Goal: Task Accomplishment & Management: Complete application form

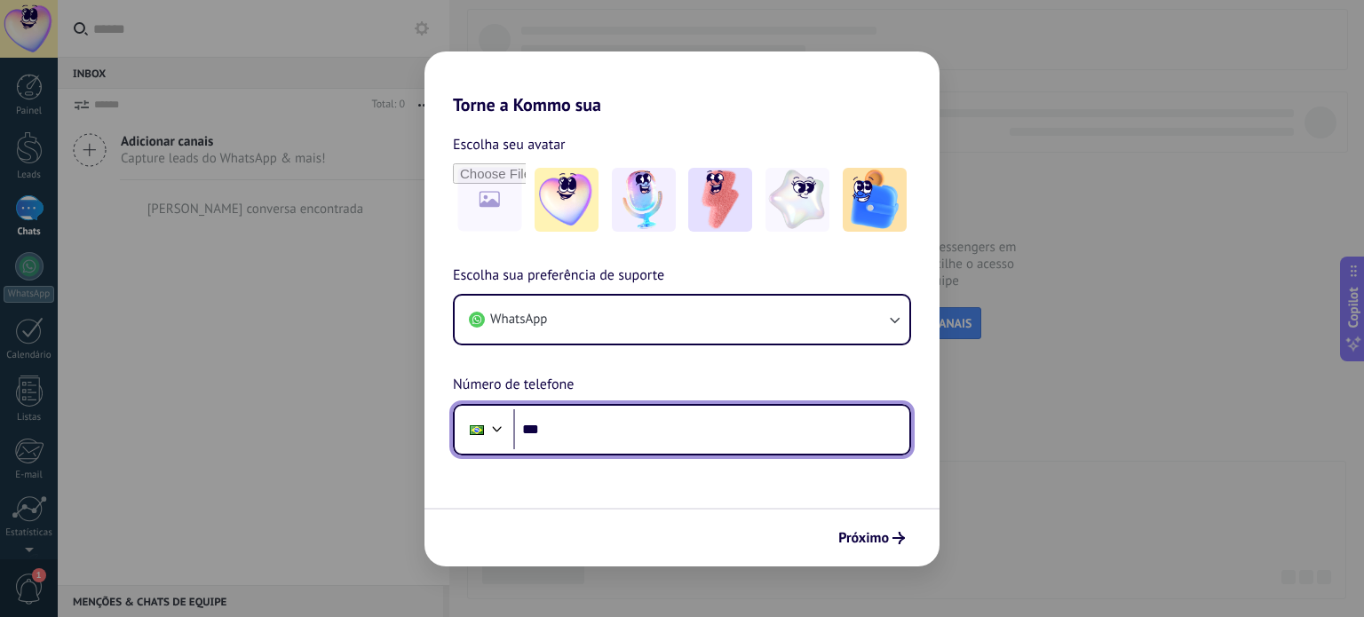
click at [728, 442] on input "***" at bounding box center [711, 430] width 396 height 41
type input "**********"
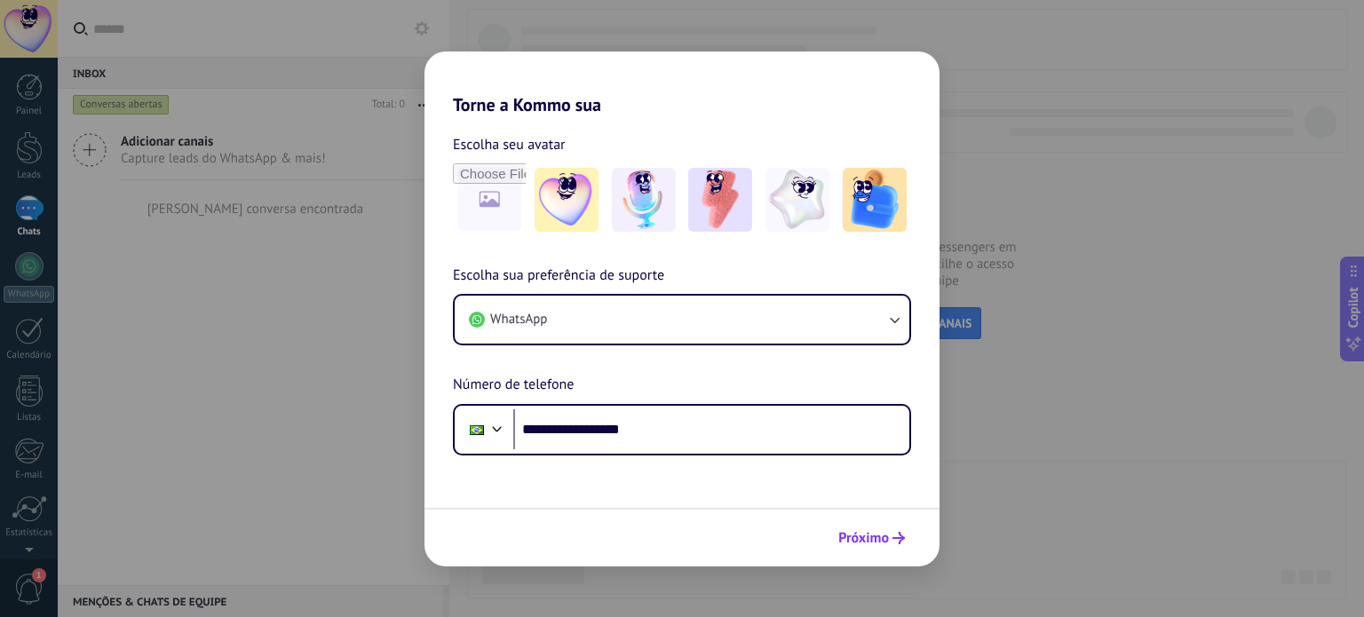
click at [863, 532] on span "Próximo" at bounding box center [864, 538] width 51 height 12
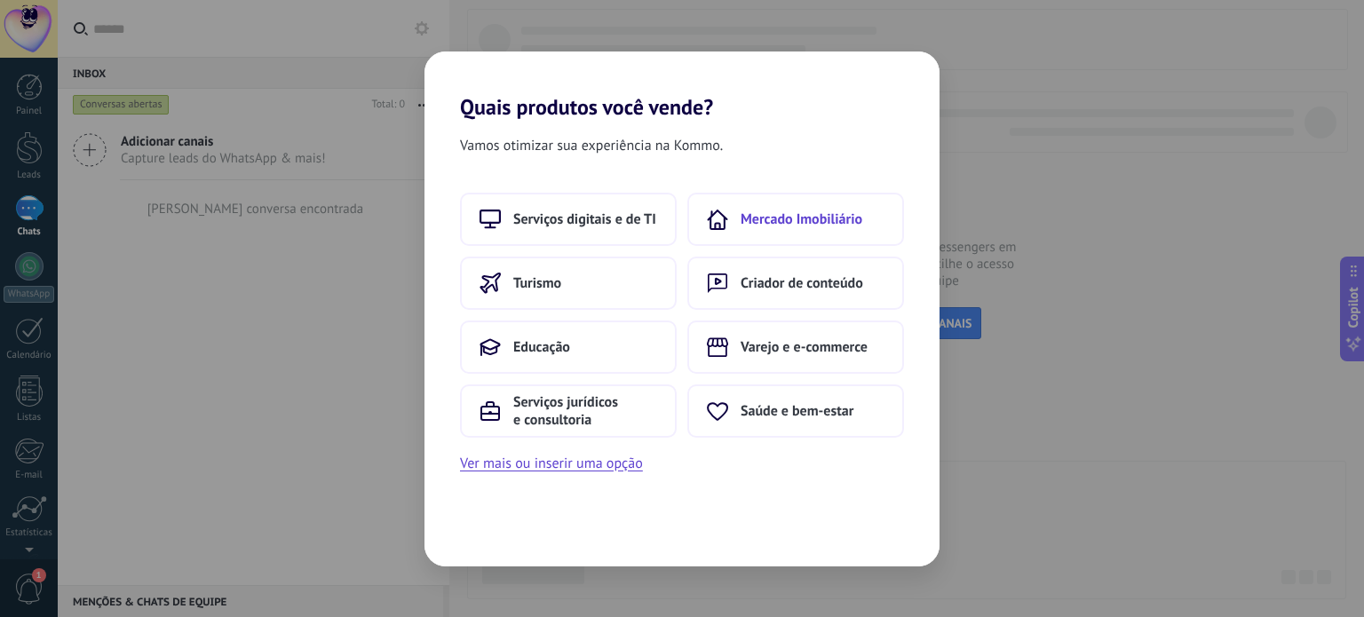
drag, startPoint x: 743, startPoint y: 358, endPoint x: 704, endPoint y: 230, distance: 133.8
click at [704, 230] on button "Mercado Imobiliário" at bounding box center [796, 219] width 217 height 53
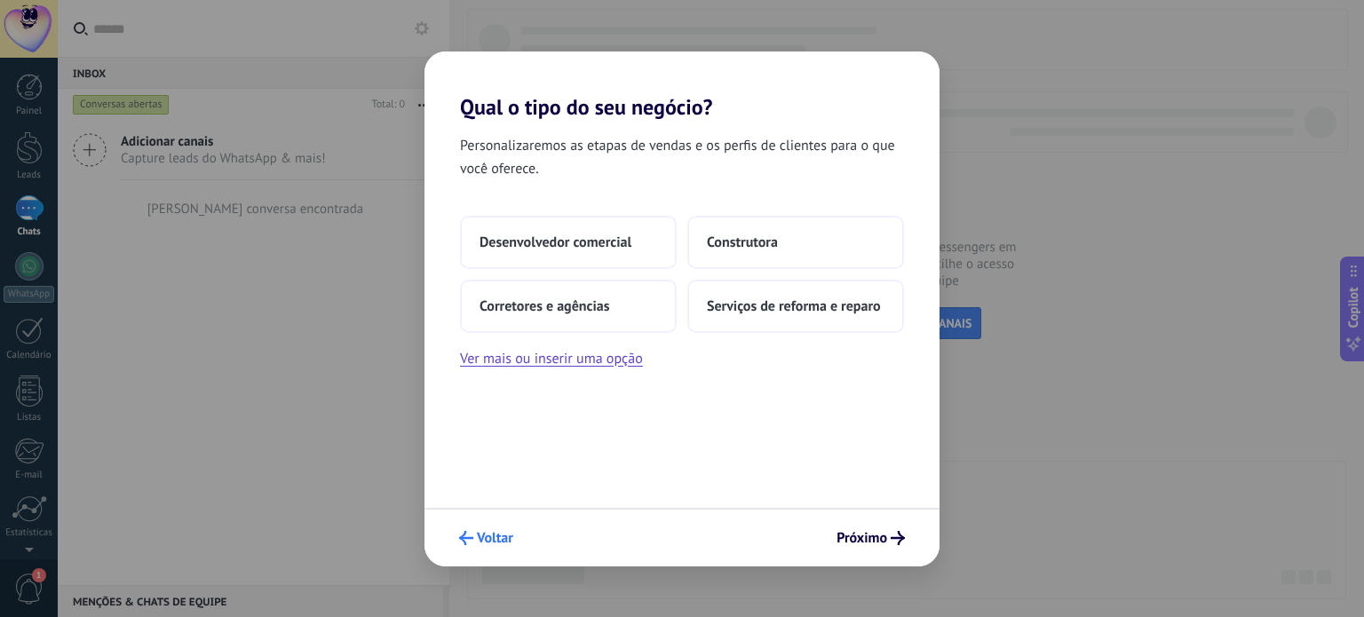
click at [501, 541] on span "Voltar" at bounding box center [495, 538] width 36 height 12
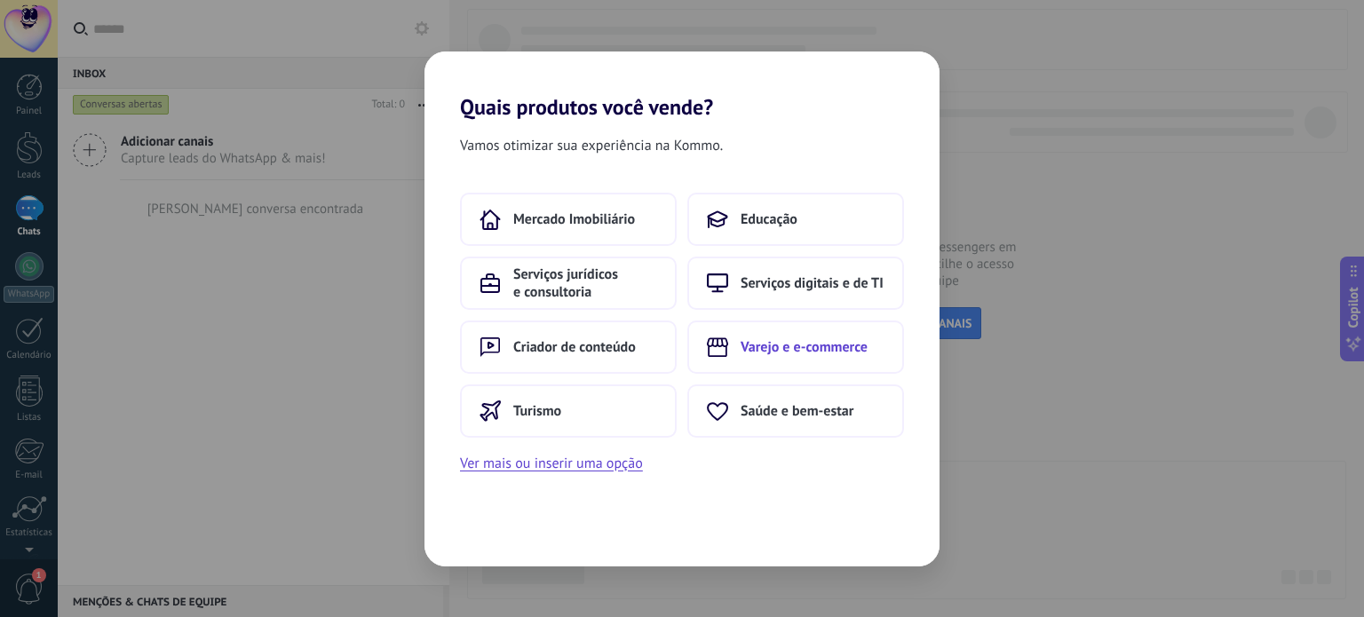
click at [817, 348] on span "Varejo e e-commerce" at bounding box center [804, 347] width 127 height 18
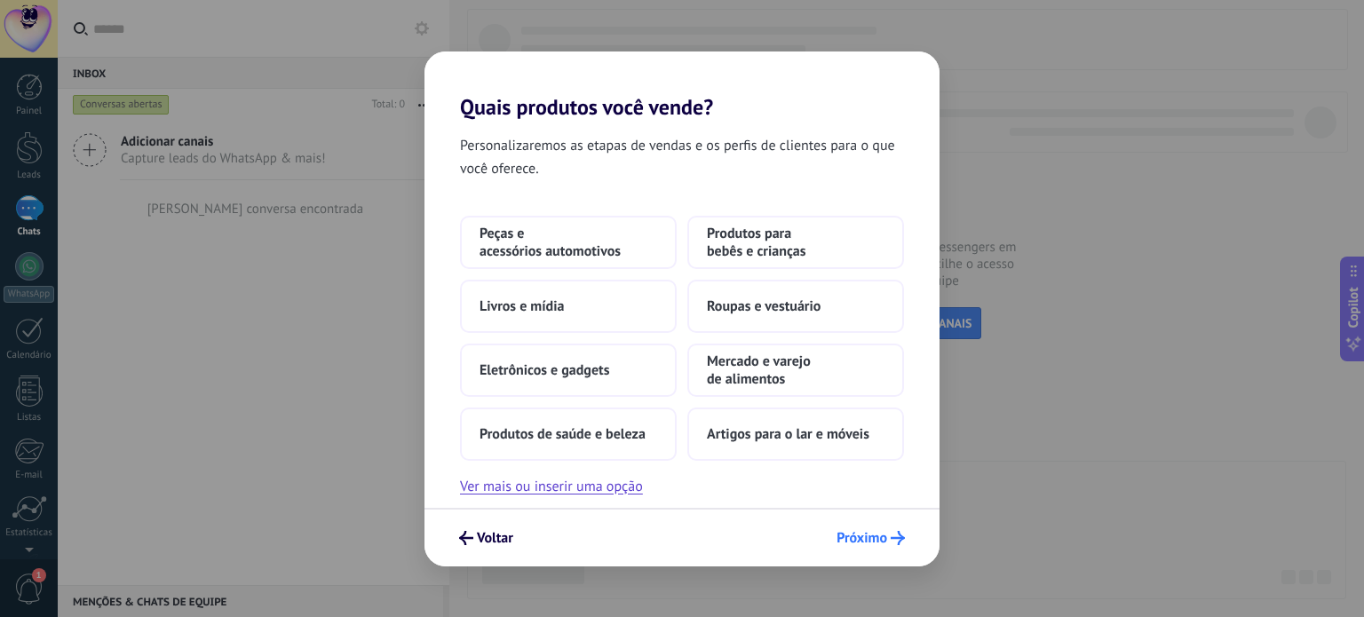
click at [885, 521] on div "Voltar Próximo" at bounding box center [682, 537] width 515 height 59
click at [891, 532] on icon "submit" at bounding box center [898, 538] width 14 height 14
click at [555, 490] on button "Ver mais ou inserir uma opção" at bounding box center [551, 486] width 183 height 23
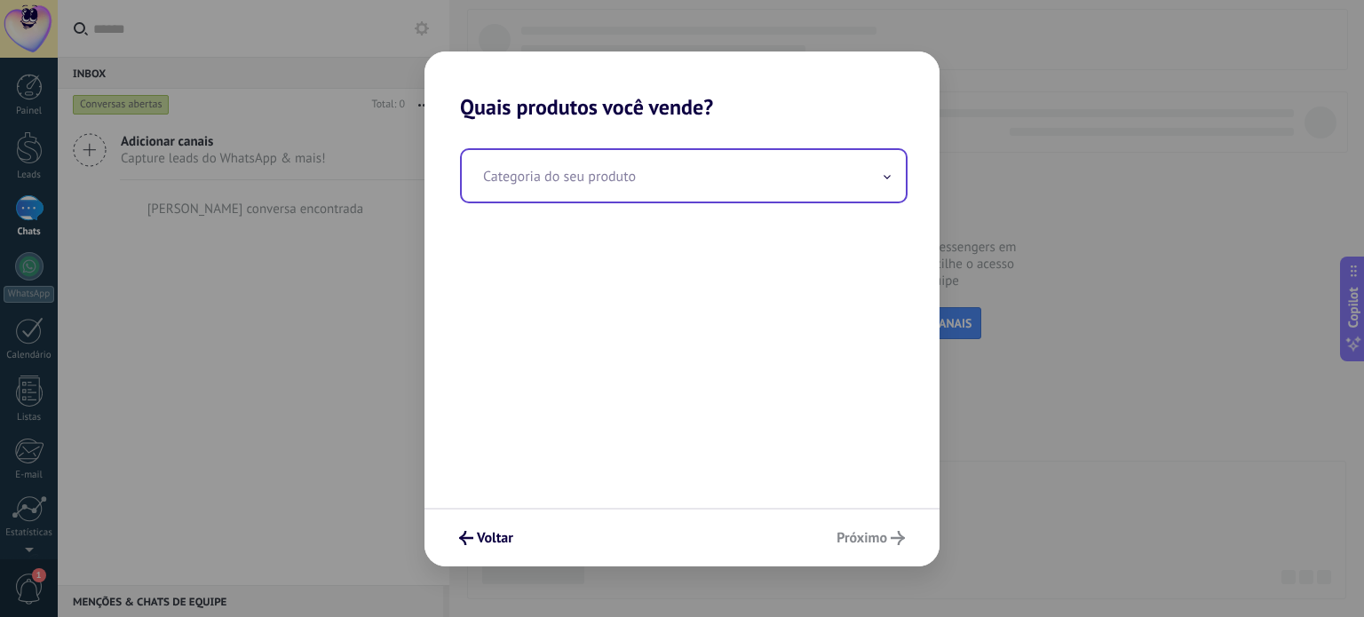
click at [663, 180] on input "text" at bounding box center [684, 176] width 444 height 52
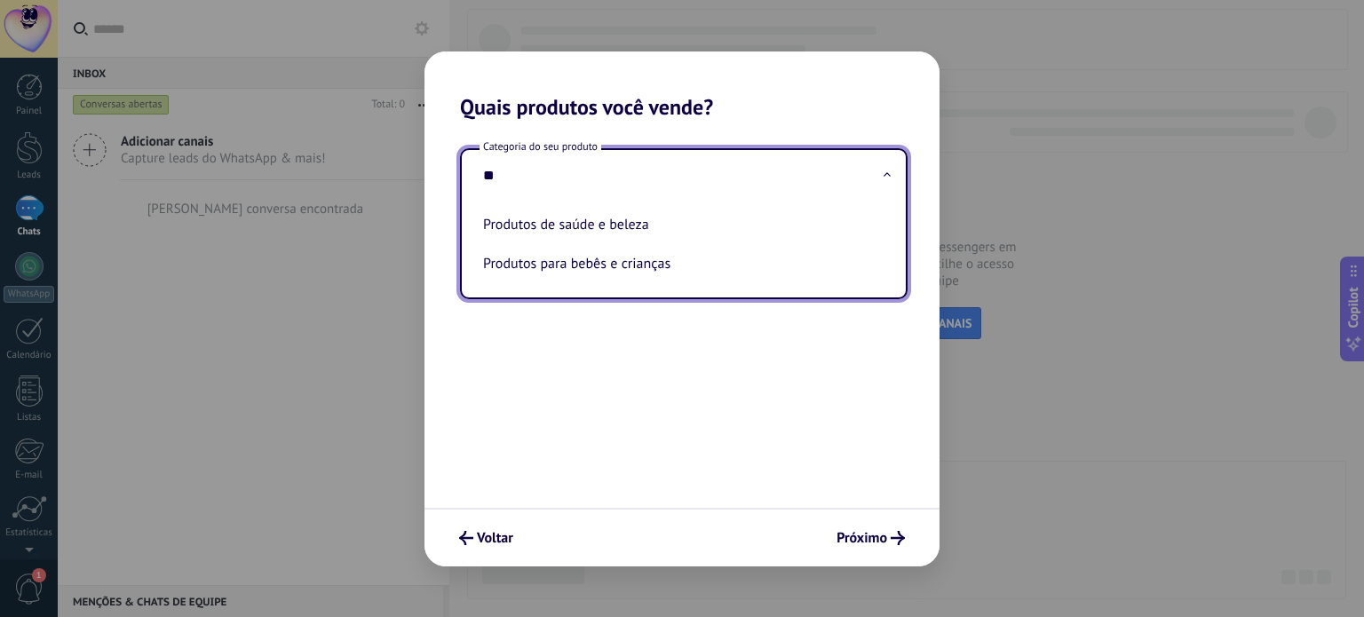
type input "*"
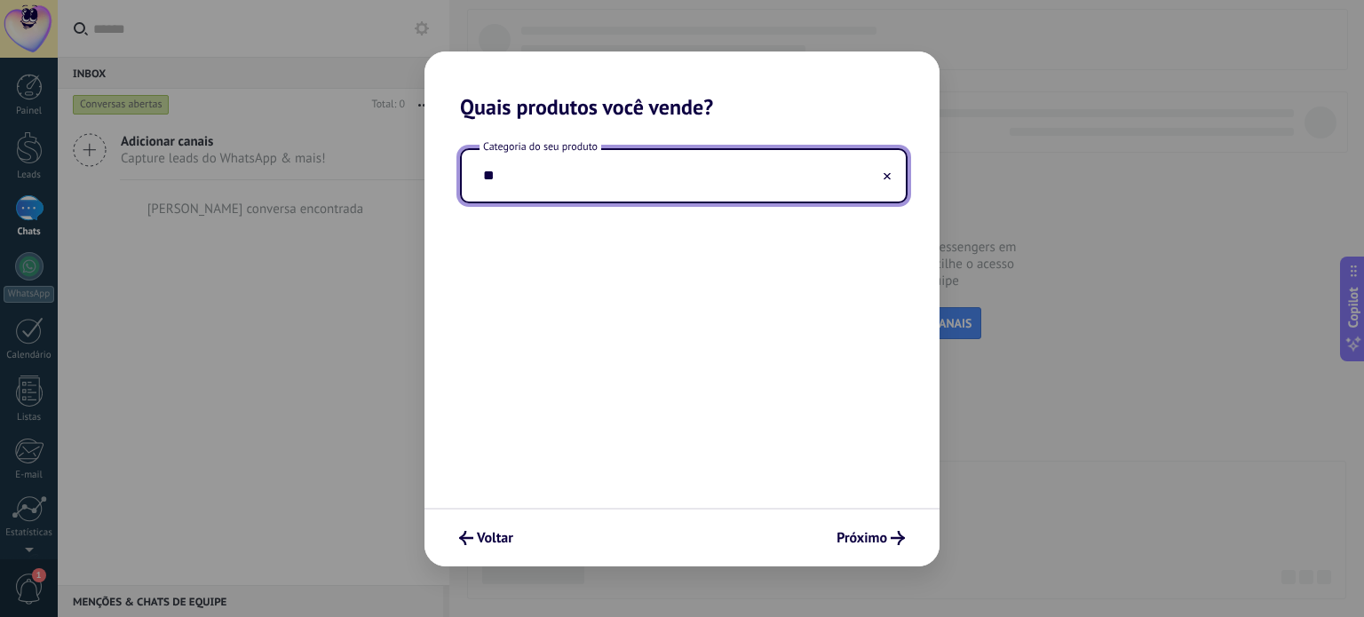
type input "*"
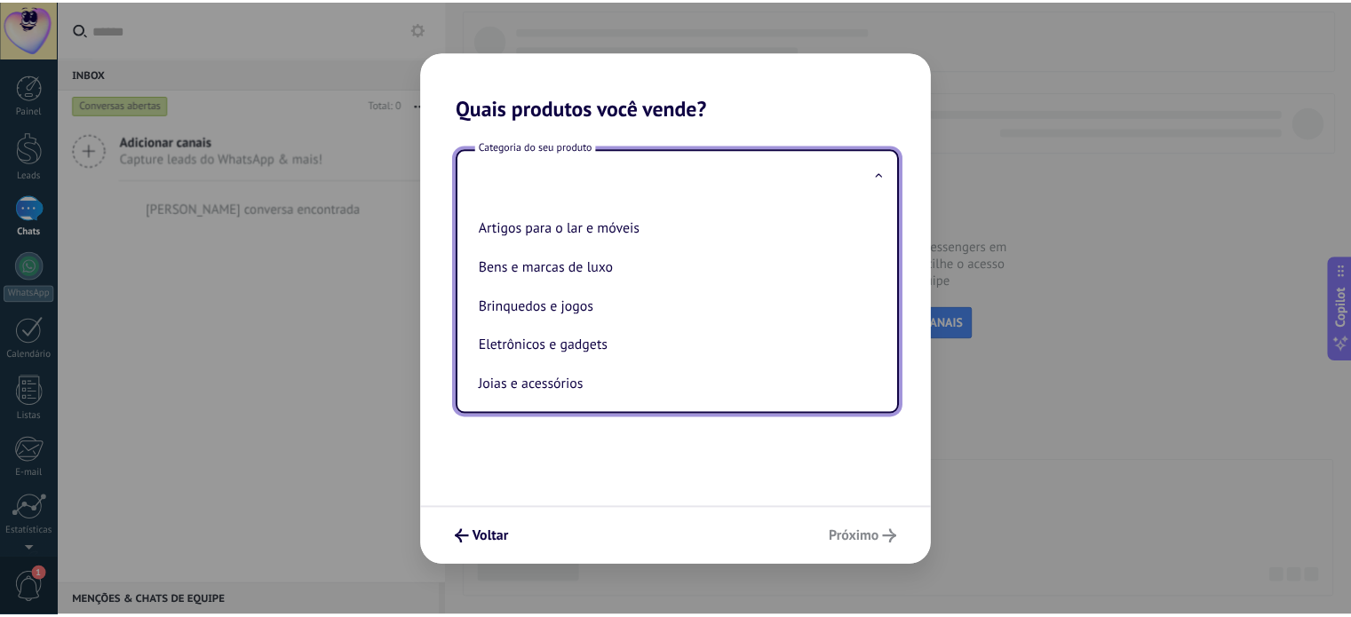
scroll to position [51, 0]
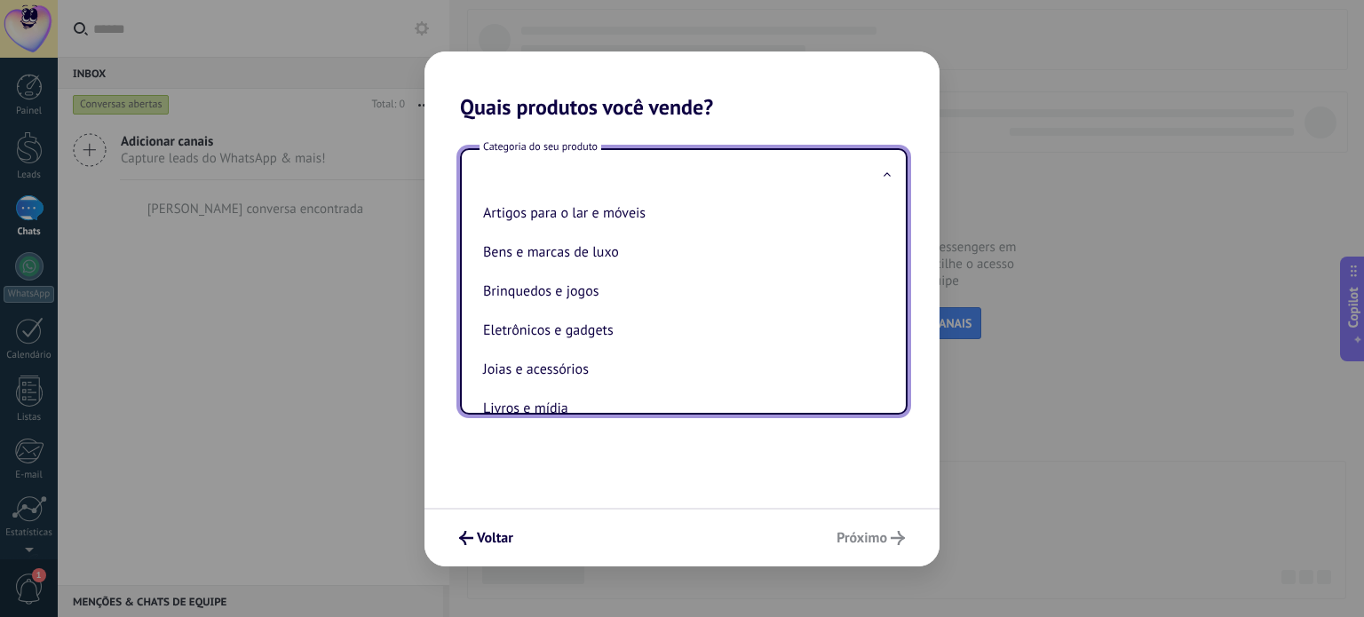
click at [610, 307] on li "Brinquedos e jogos" at bounding box center [680, 291] width 409 height 39
type input "**********"
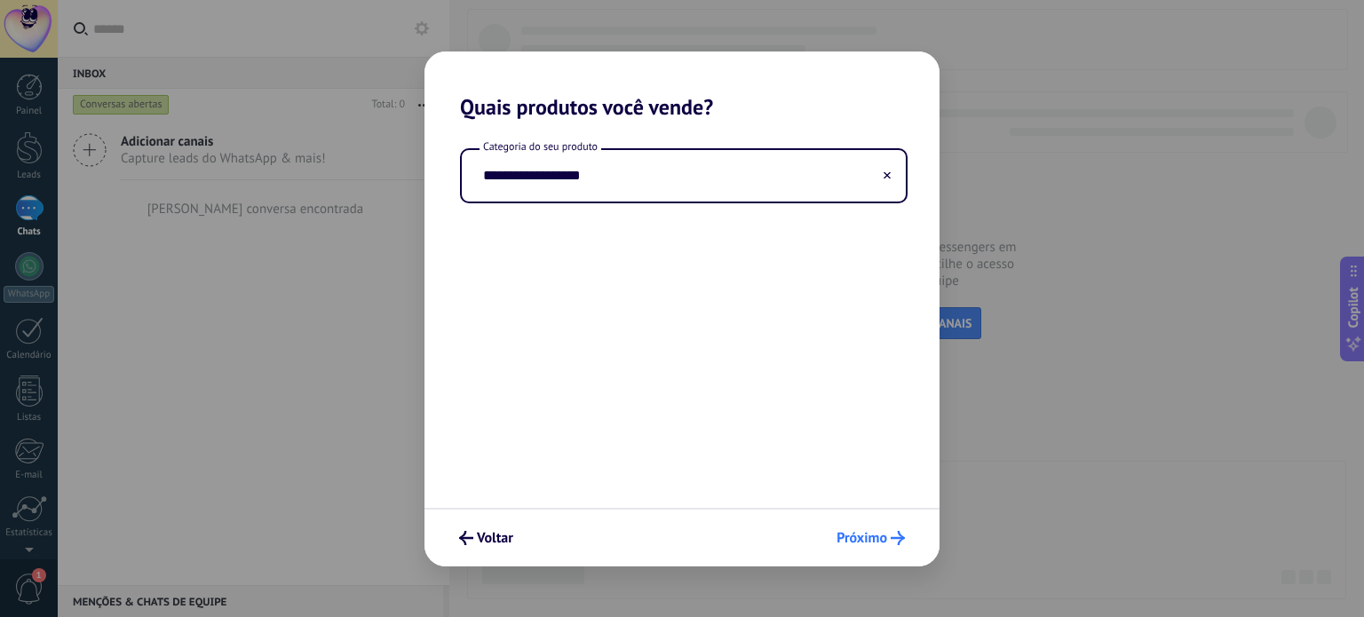
click at [878, 533] on span "Próximo" at bounding box center [862, 538] width 51 height 12
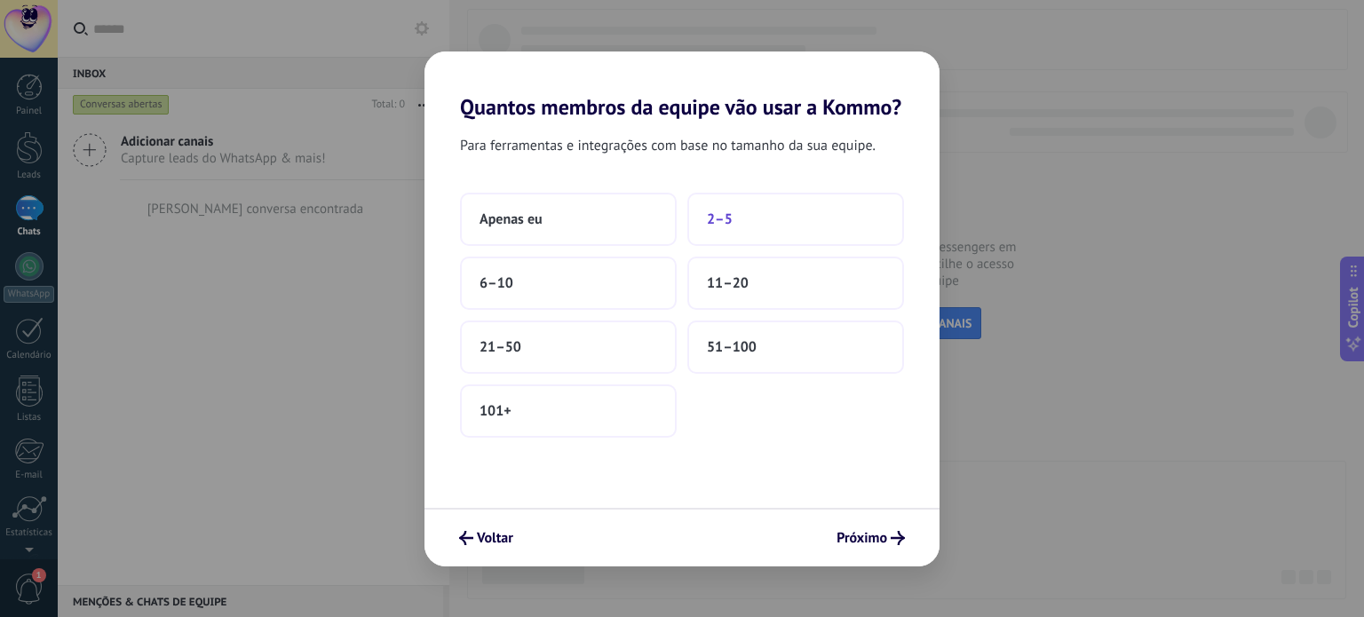
click at [763, 205] on button "2–5" at bounding box center [796, 219] width 217 height 53
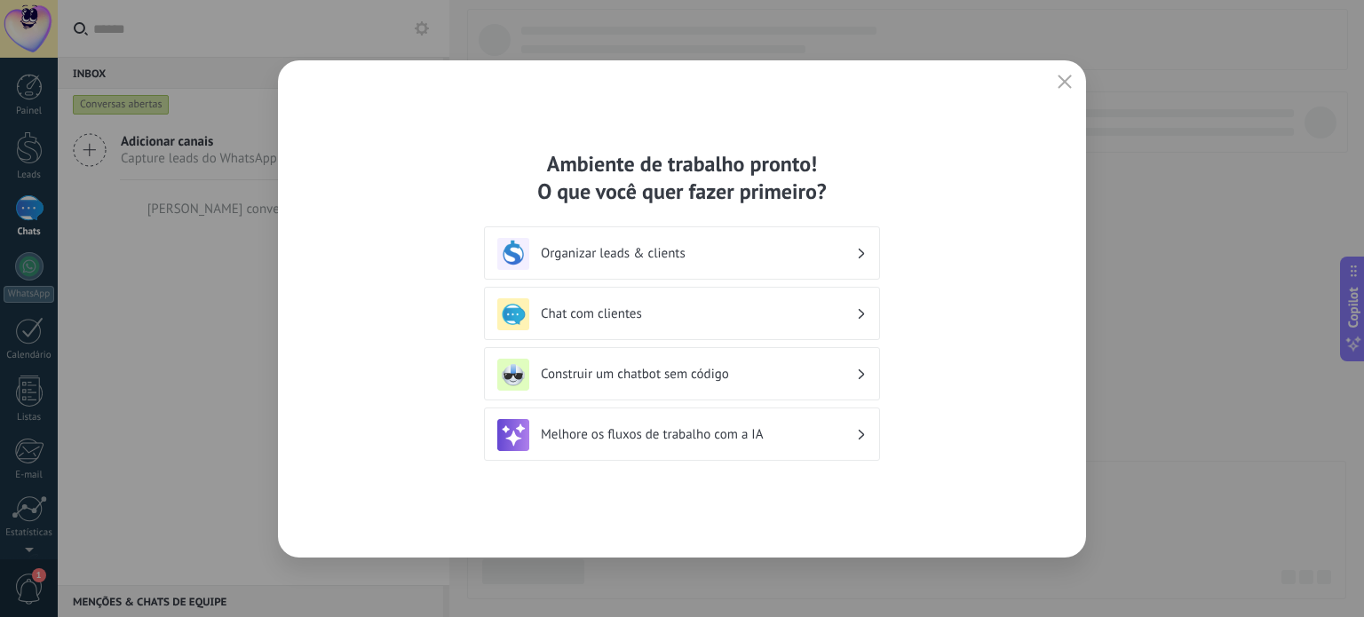
click at [865, 251] on div "Organizar leads & clients" at bounding box center [682, 254] width 370 height 32
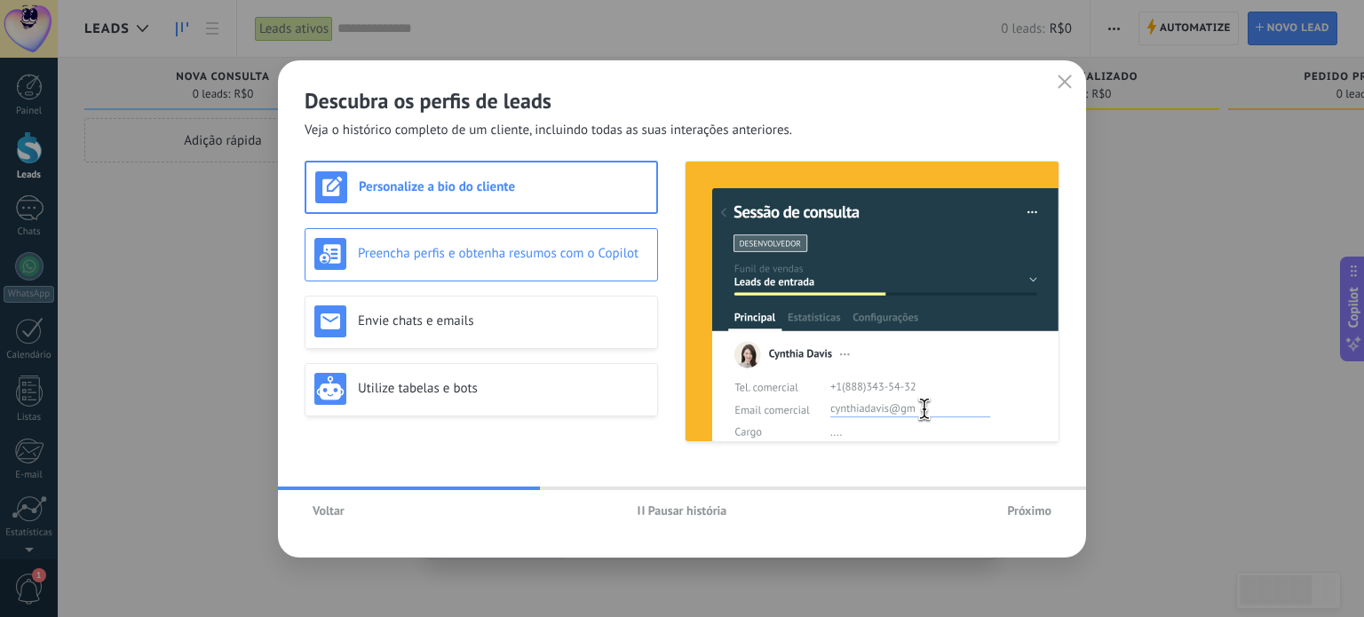
click at [444, 232] on div "Preencha perfis e obtenha resumos com o Copilot" at bounding box center [482, 254] width 354 height 53
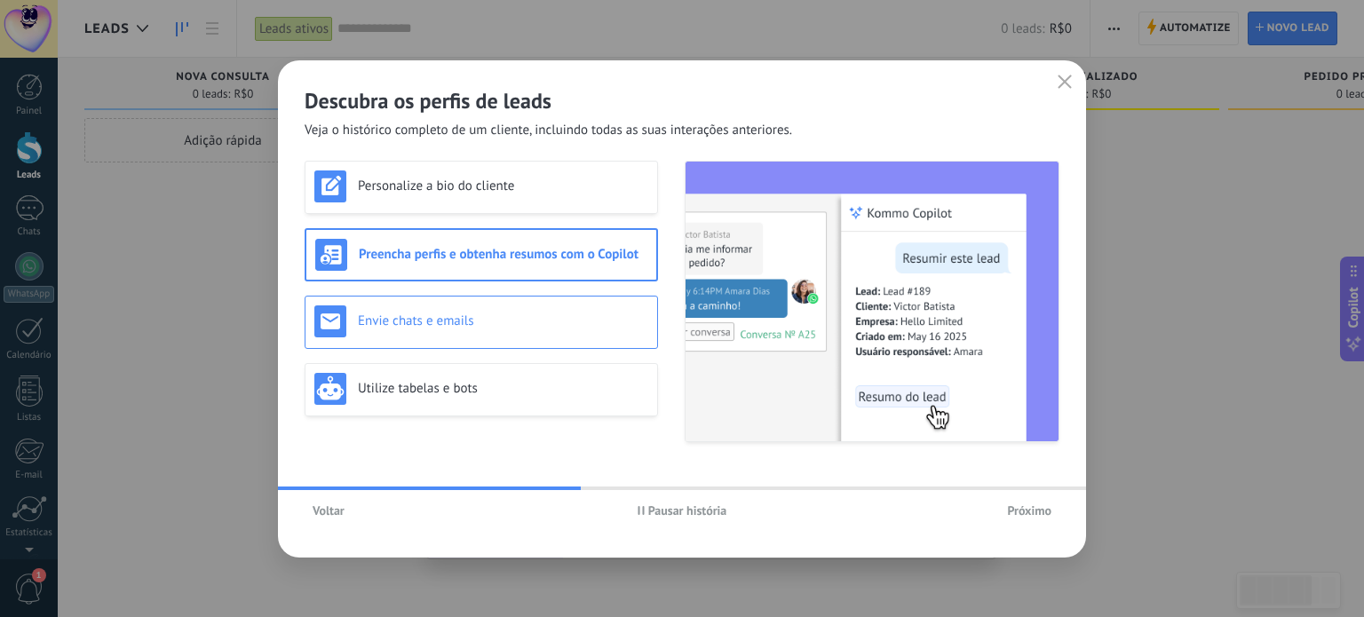
click at [470, 310] on div "Envie chats e emails" at bounding box center [481, 322] width 334 height 32
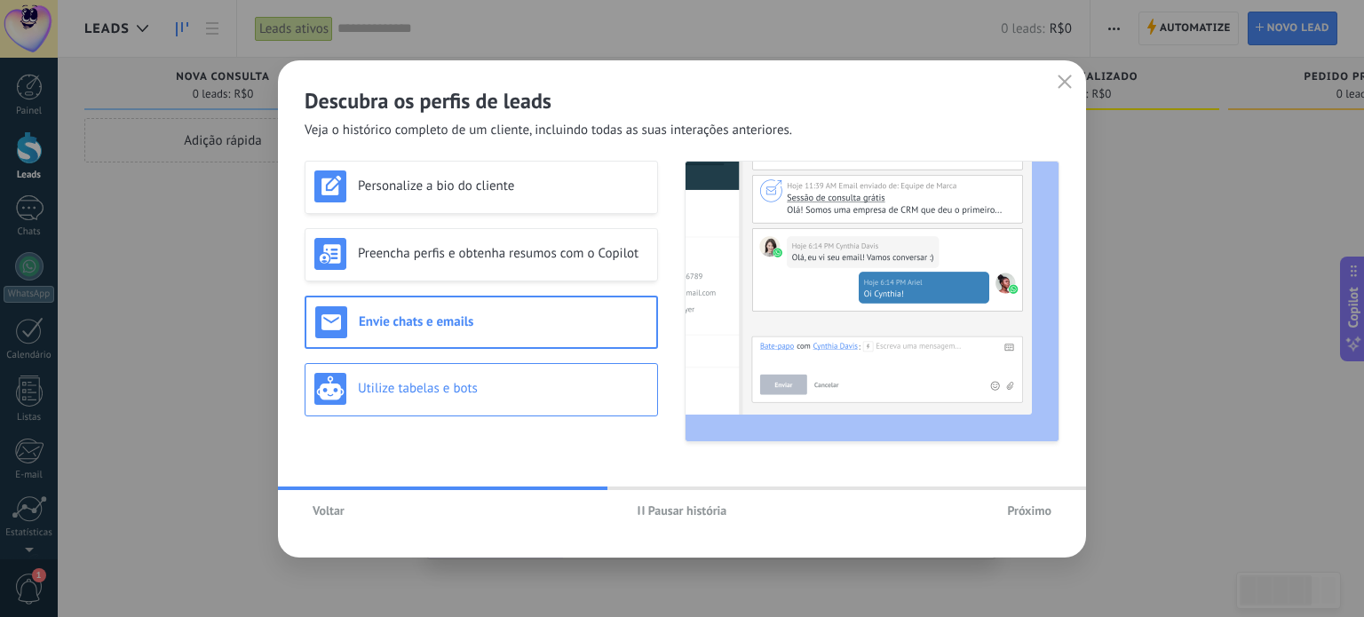
click at [505, 377] on div "Utilize tabelas e bots" at bounding box center [481, 389] width 334 height 32
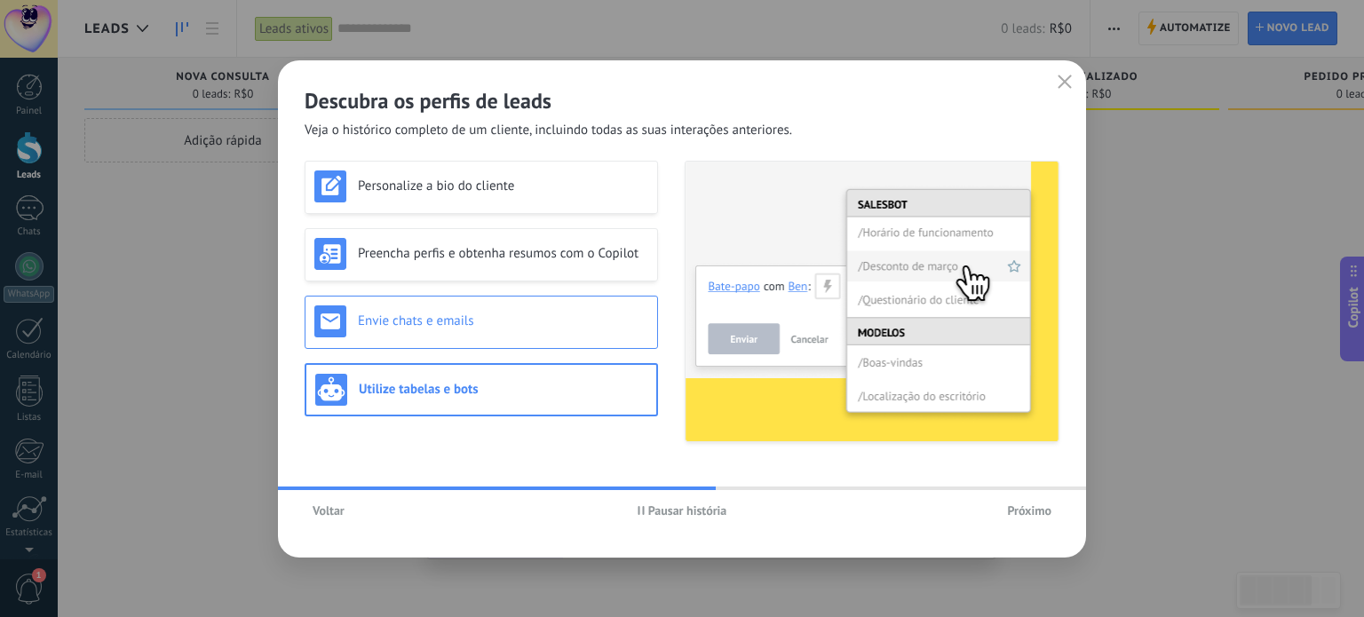
click at [483, 316] on h3 "Envie chats e emails" at bounding box center [503, 321] width 290 height 17
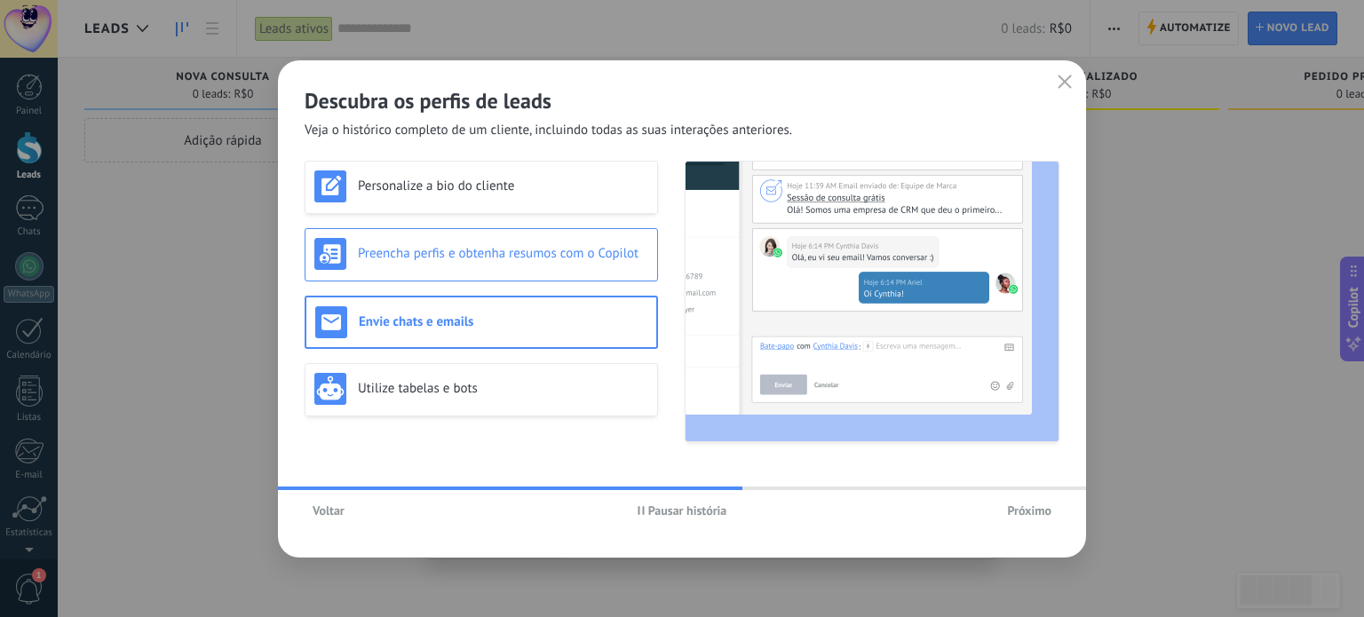
click at [476, 255] on h3 "Preencha perfis e obtenha resumos com o Copilot" at bounding box center [503, 253] width 290 height 17
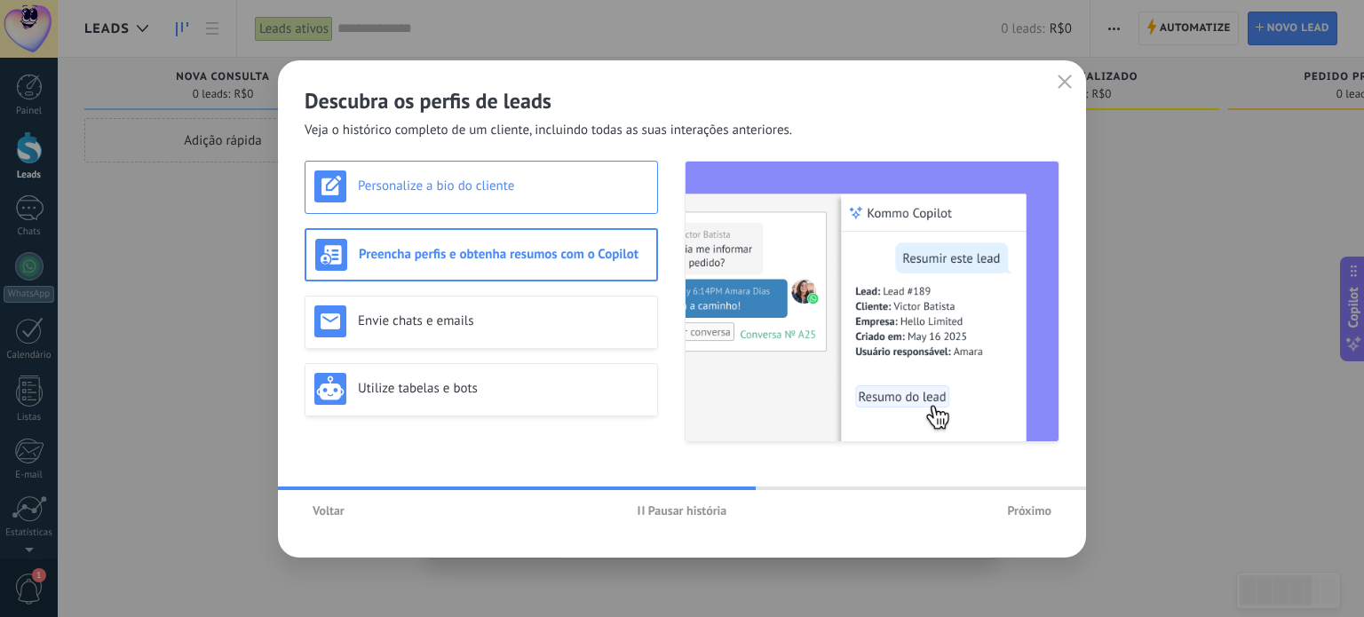
click at [473, 196] on div "Personalize a bio do cliente" at bounding box center [481, 187] width 334 height 32
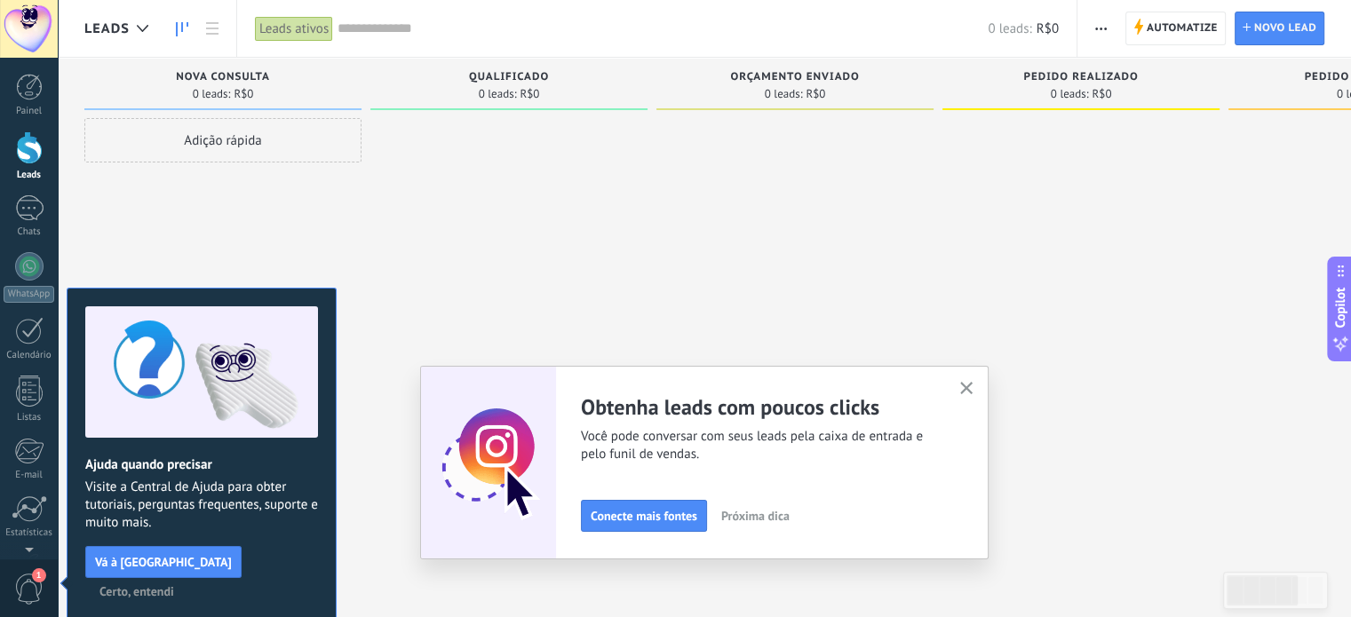
drag, startPoint x: 952, startPoint y: 387, endPoint x: 970, endPoint y: 390, distance: 18.0
click at [958, 387] on div "Ajuste seu fluxo de trabalho Você pode criar múltiplos funis personalizados que…" at bounding box center [704, 463] width 569 height 194
click at [970, 390] on use "button" at bounding box center [966, 388] width 13 height 13
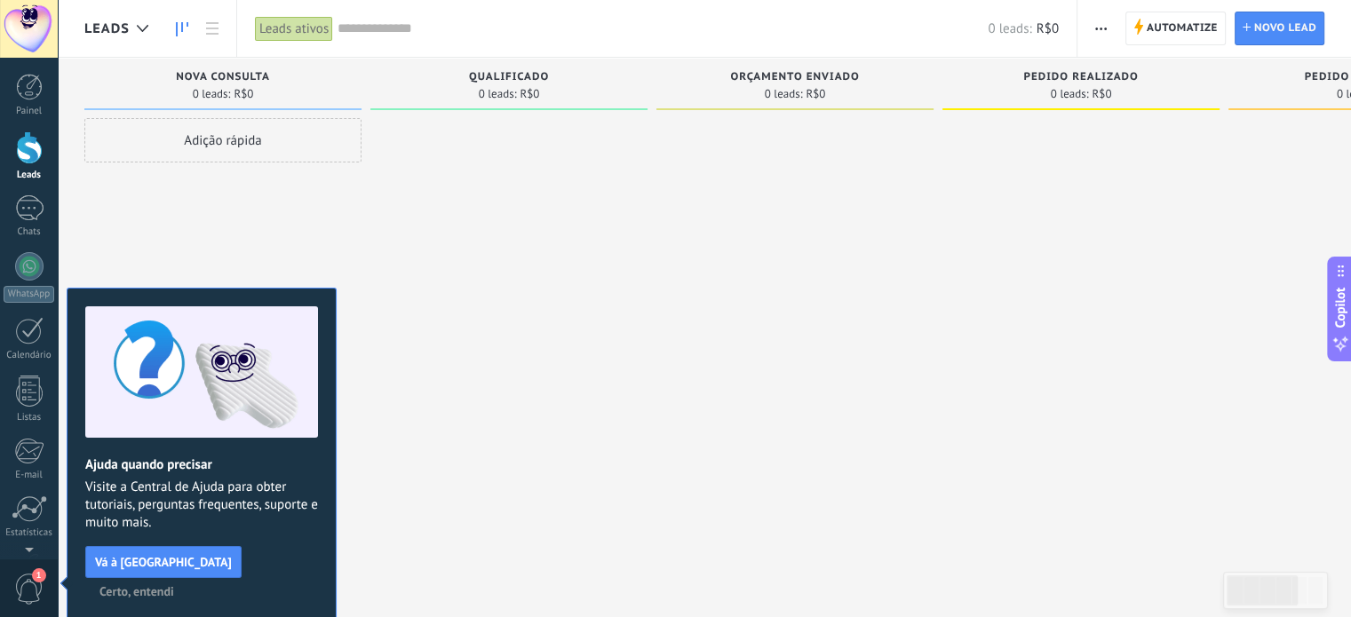
click at [174, 585] on span "Certo, entendi" at bounding box center [136, 591] width 75 height 12
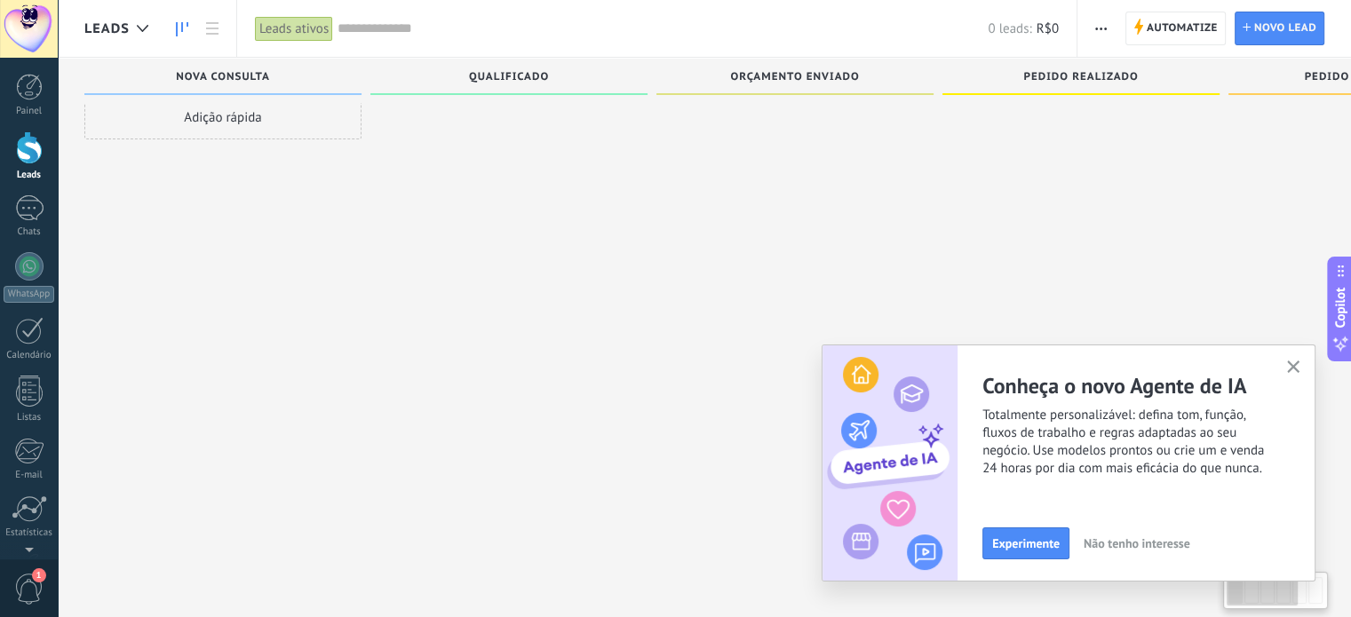
scroll to position [30, 0]
click at [1296, 366] on use "button" at bounding box center [1293, 367] width 13 height 13
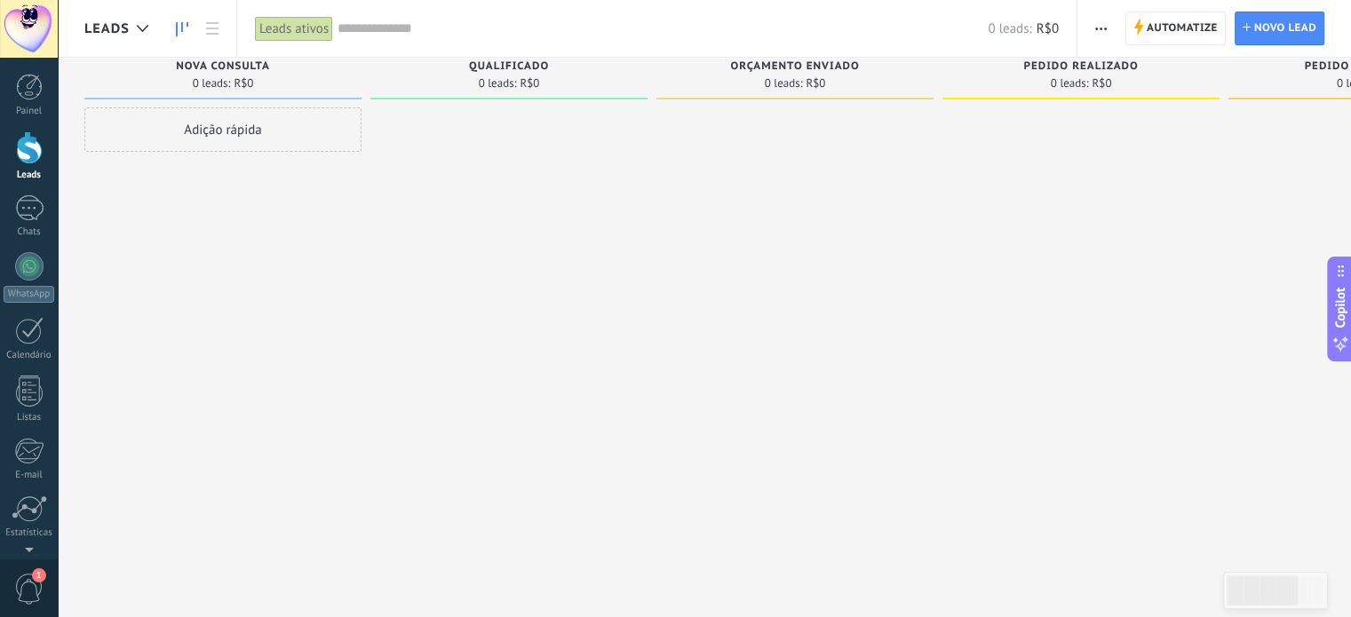
scroll to position [0, 0]
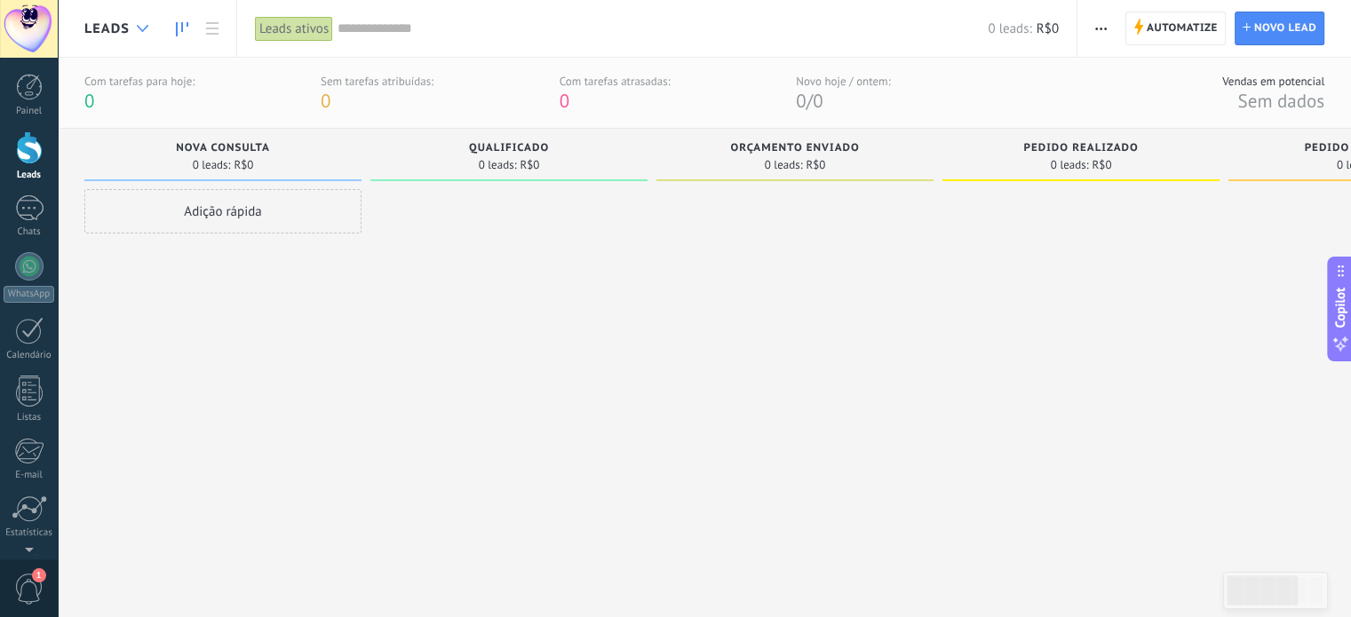
click at [139, 30] on icon at bounding box center [143, 28] width 12 height 7
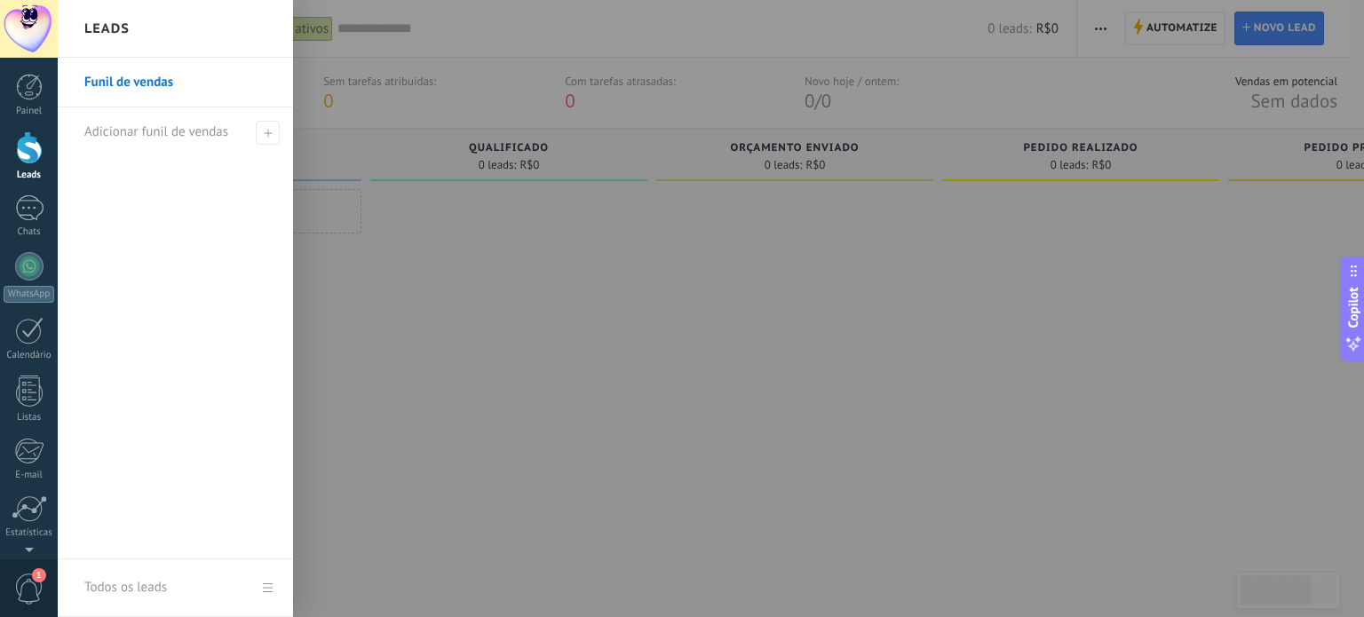
click at [540, 330] on div at bounding box center [740, 308] width 1364 height 617
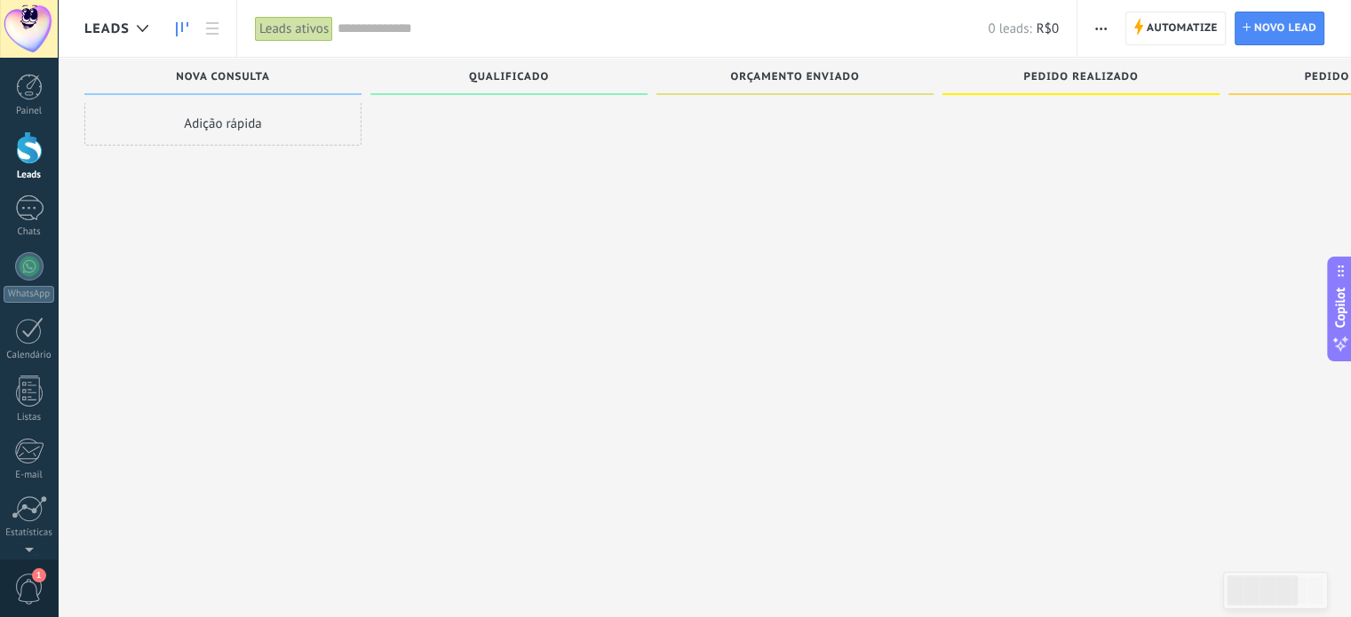
drag, startPoint x: 843, startPoint y: 131, endPoint x: 807, endPoint y: 0, distance: 135.6
click at [843, 126] on div at bounding box center [794, 294] width 277 height 386
